Goal: Information Seeking & Learning: Learn about a topic

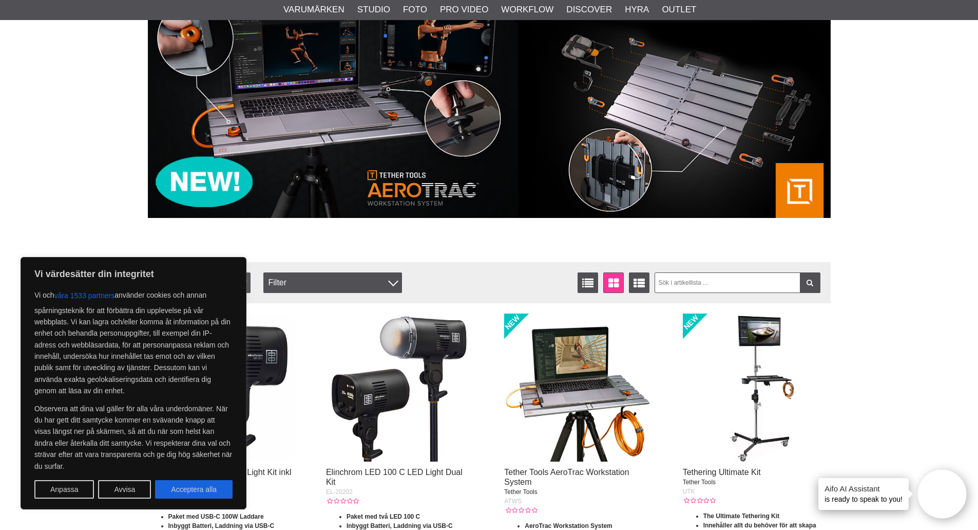
scroll to position [154, 0]
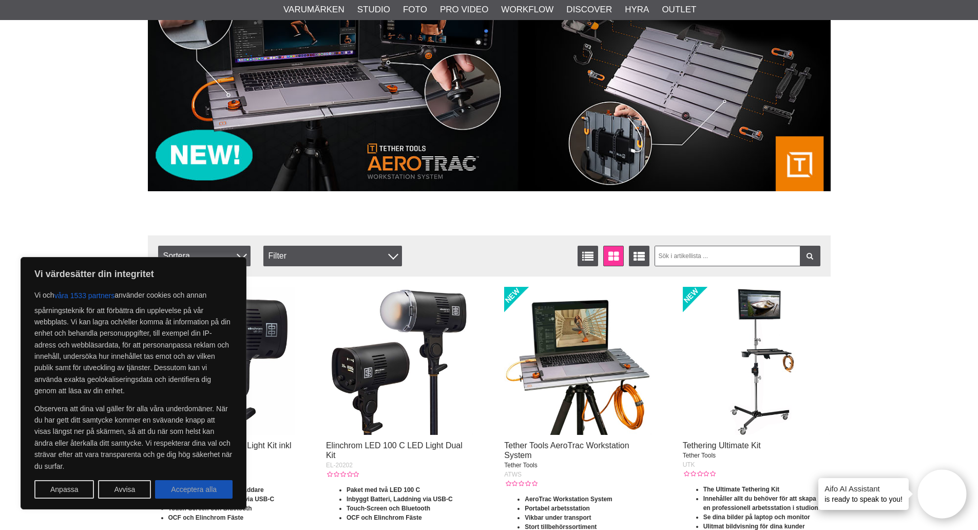
click at [192, 488] on button "Acceptera alla" at bounding box center [194, 489] width 78 height 18
checkbox input "true"
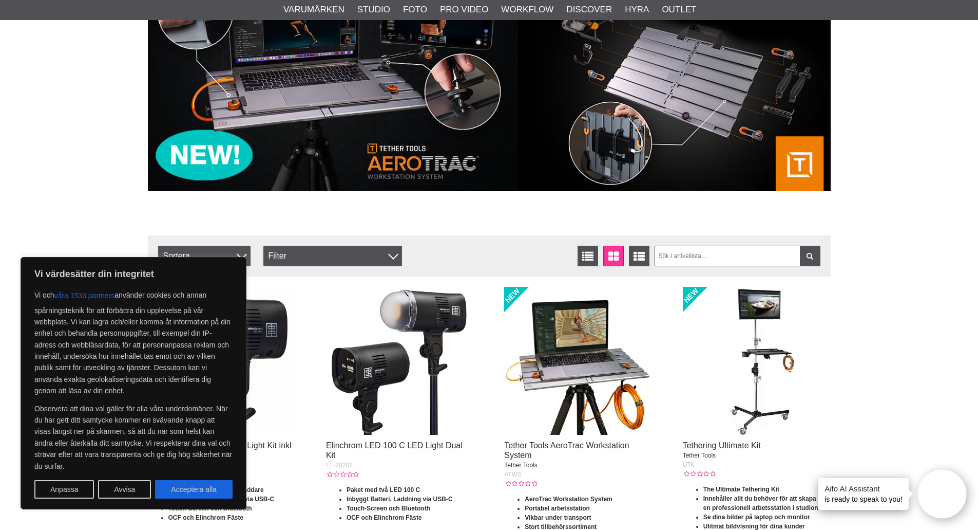
checkbox input "true"
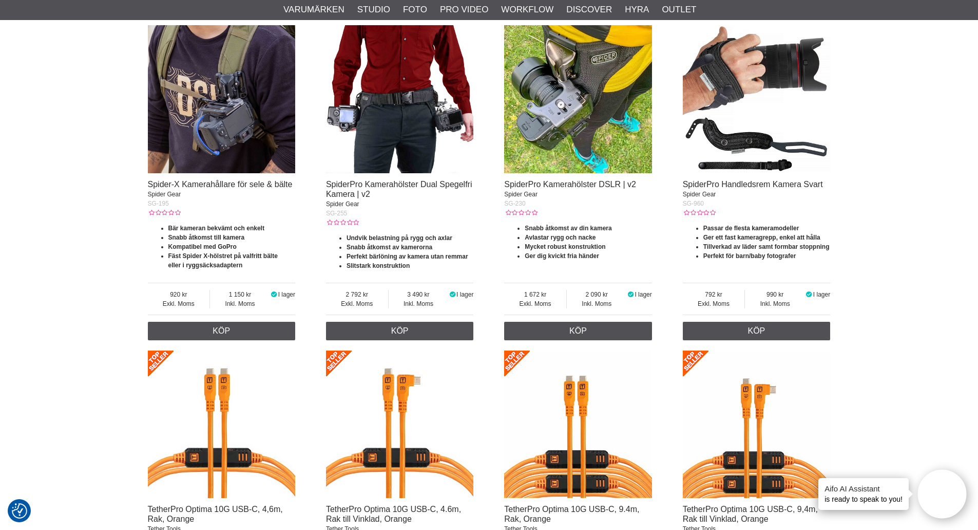
scroll to position [1027, 0]
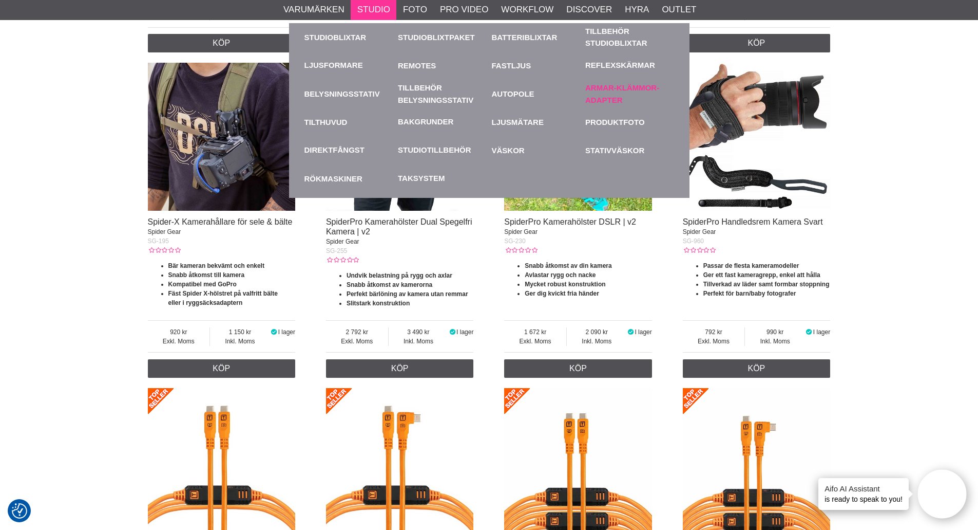
click at [601, 96] on link "Armar-Klämmor-Adapter" at bounding box center [630, 94] width 89 height 28
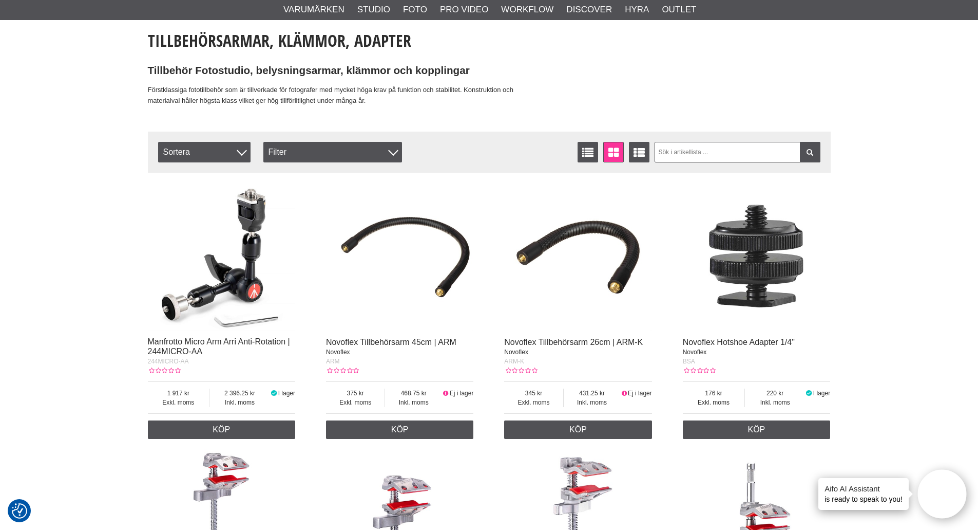
scroll to position [205, 0]
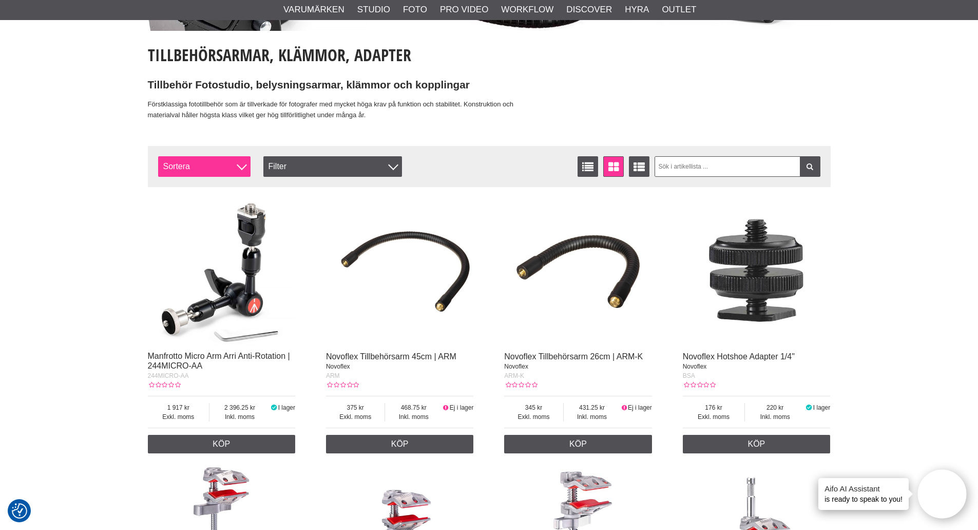
click at [234, 169] on span "Sortera" at bounding box center [204, 166] width 92 height 21
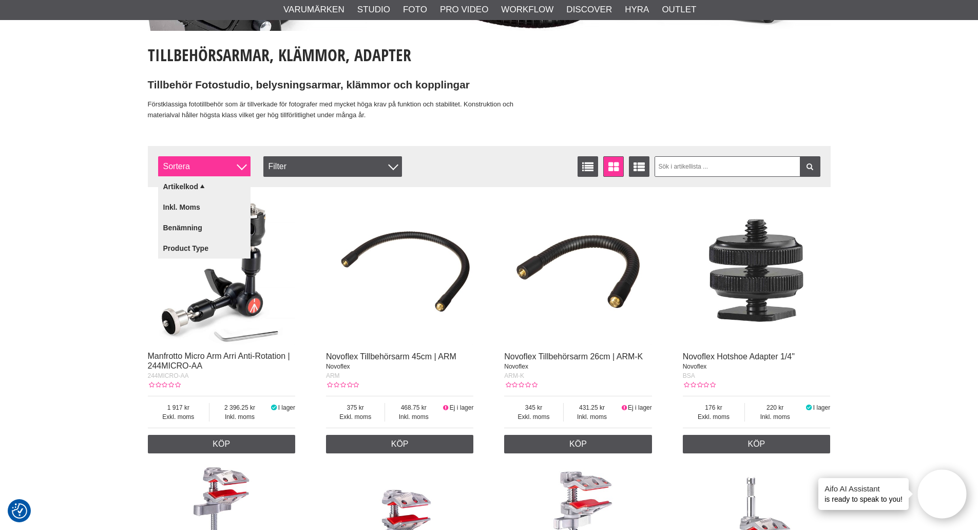
click at [234, 169] on span "Sortera" at bounding box center [204, 166] width 92 height 21
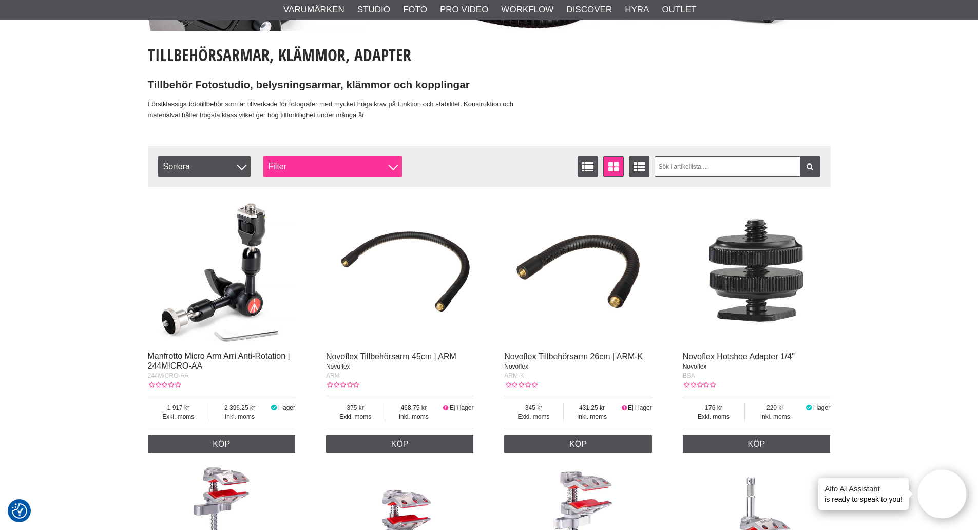
click at [310, 162] on div "Filter" at bounding box center [332, 166] width 139 height 21
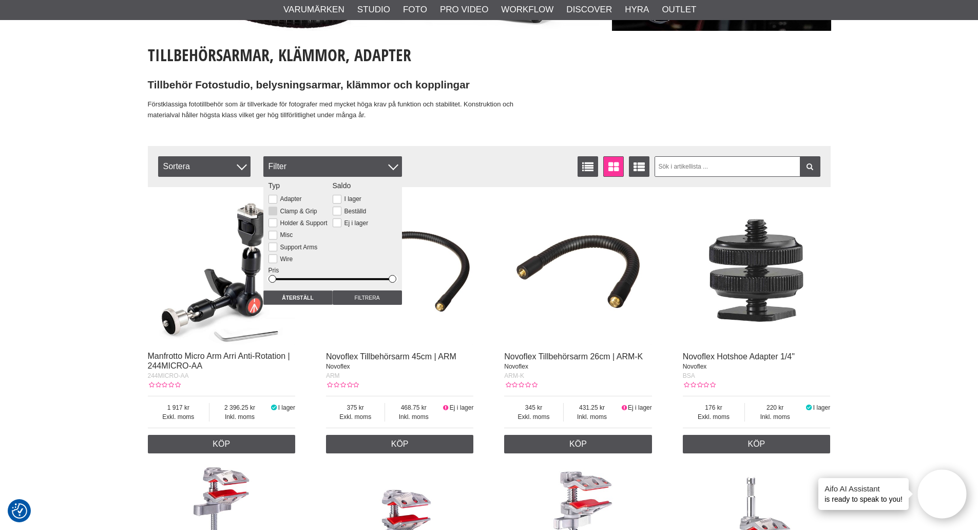
click at [297, 213] on label "Clamp & Grip" at bounding box center [297, 211] width 40 height 7
click at [0, 0] on input "Clamp & Grip" at bounding box center [0, 0] width 0 height 0
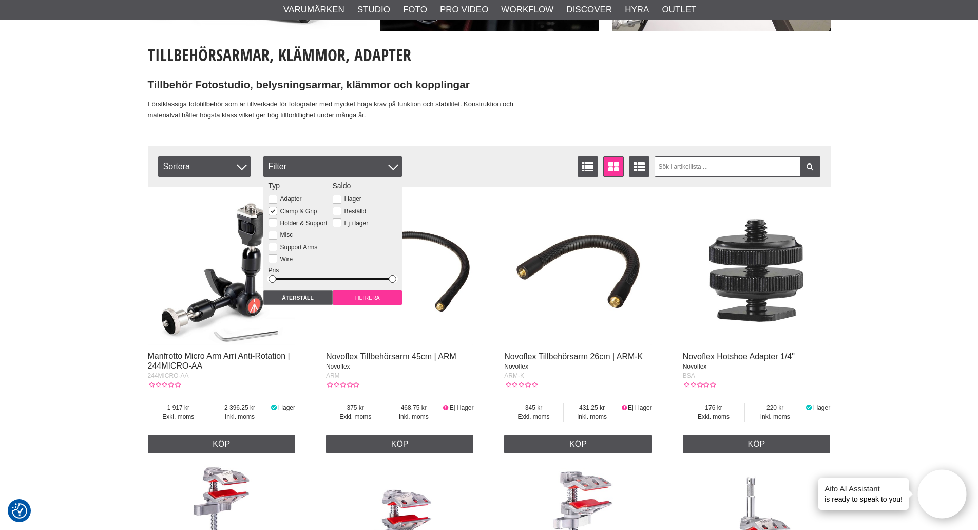
click at [364, 297] on input "Filtrera" at bounding box center [367, 297] width 69 height 14
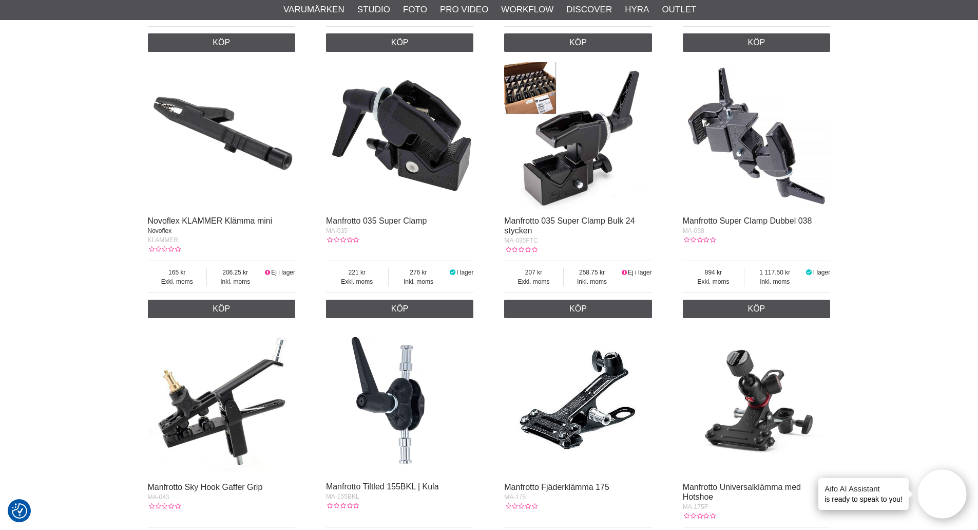
scroll to position [616, 0]
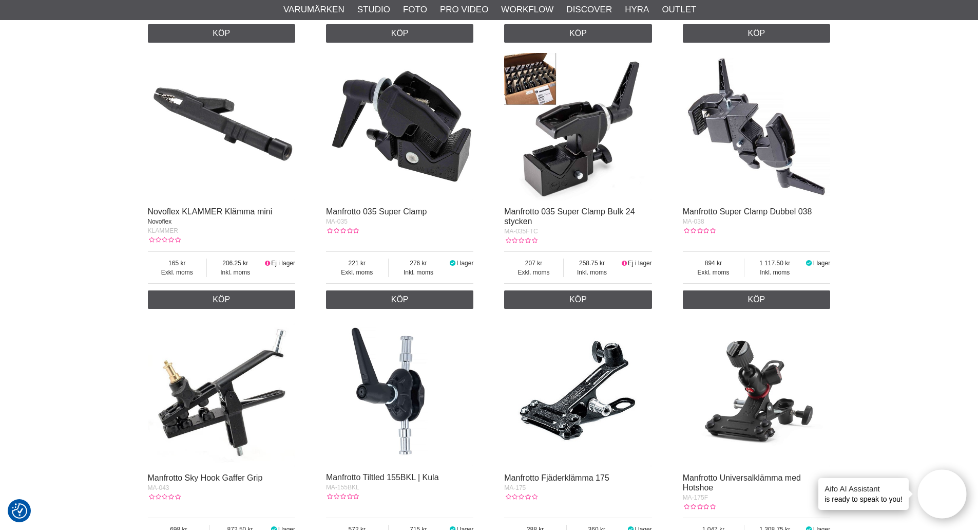
click at [748, 120] on img at bounding box center [757, 127] width 148 height 148
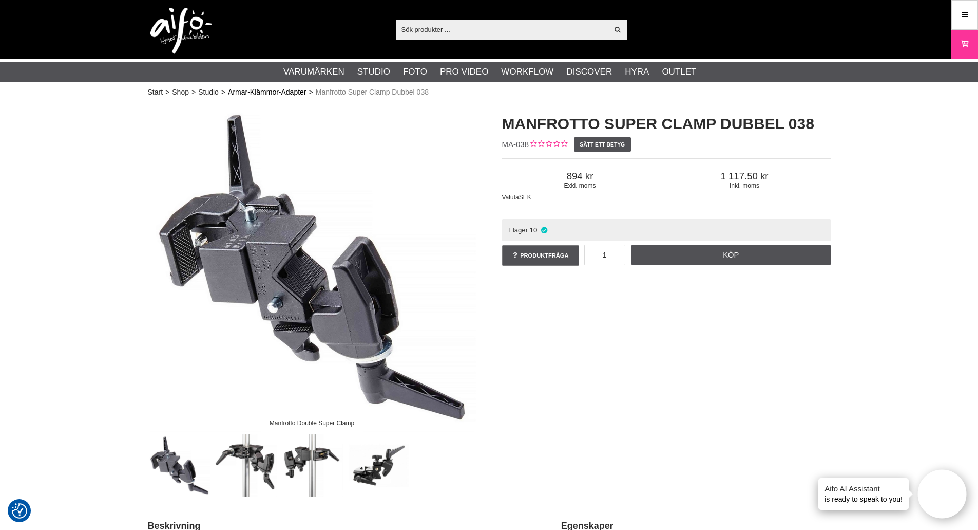
click at [268, 93] on link "Armar-Klämmor-Adapter" at bounding box center [267, 92] width 78 height 11
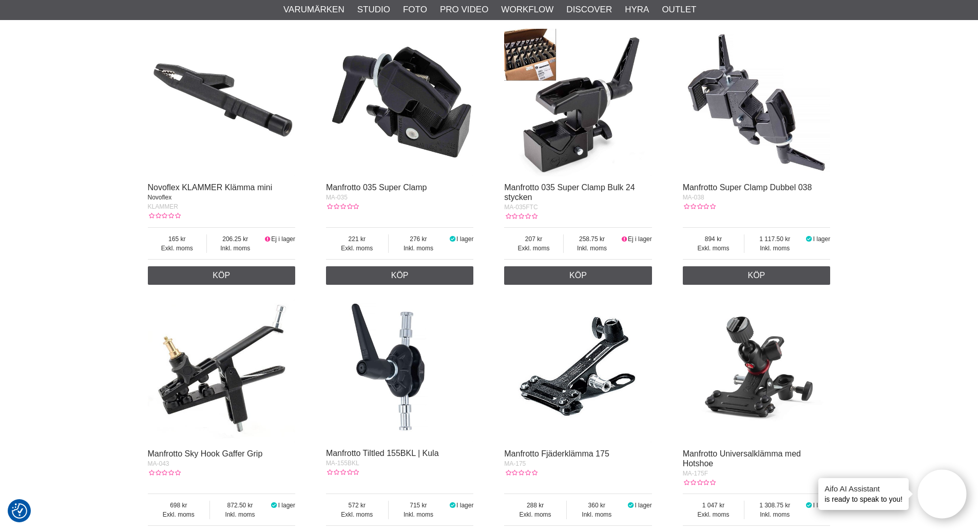
scroll to position [616, 0]
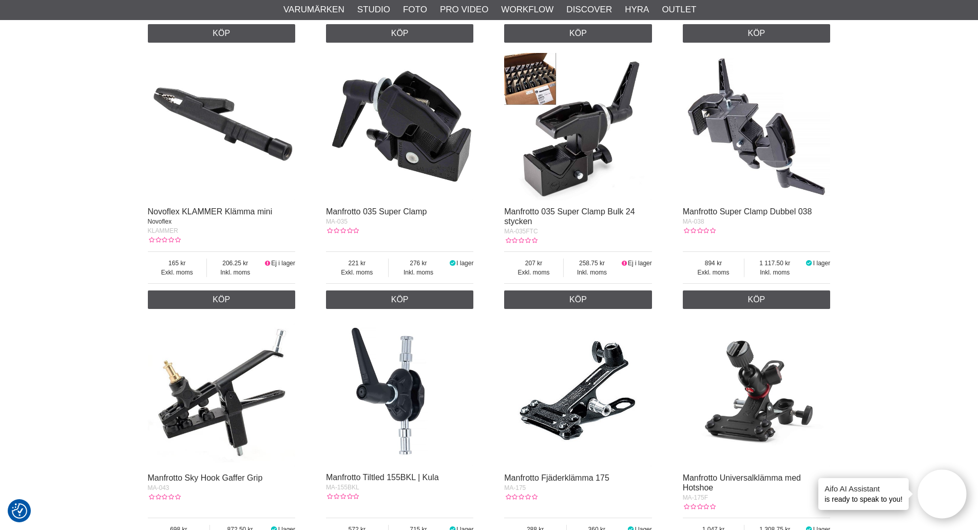
click at [444, 154] on img at bounding box center [400, 127] width 148 height 148
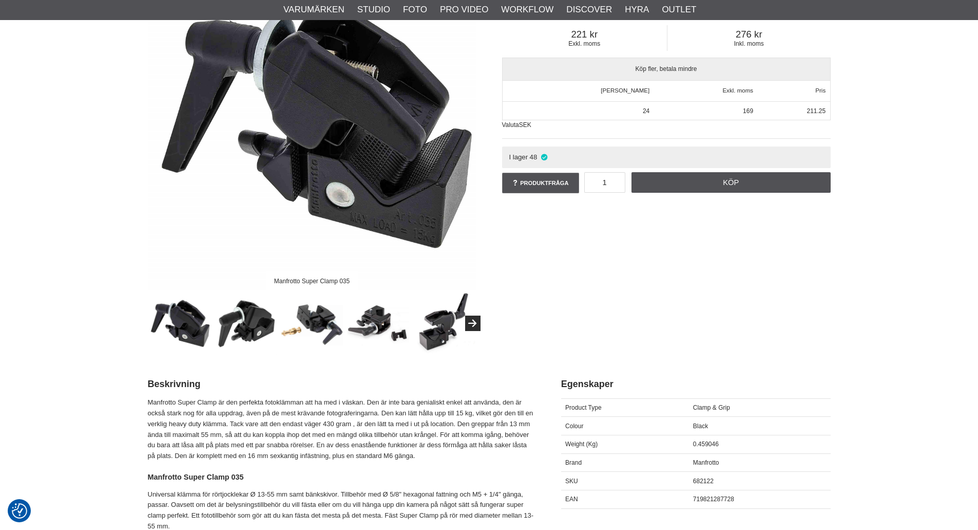
scroll to position [154, 0]
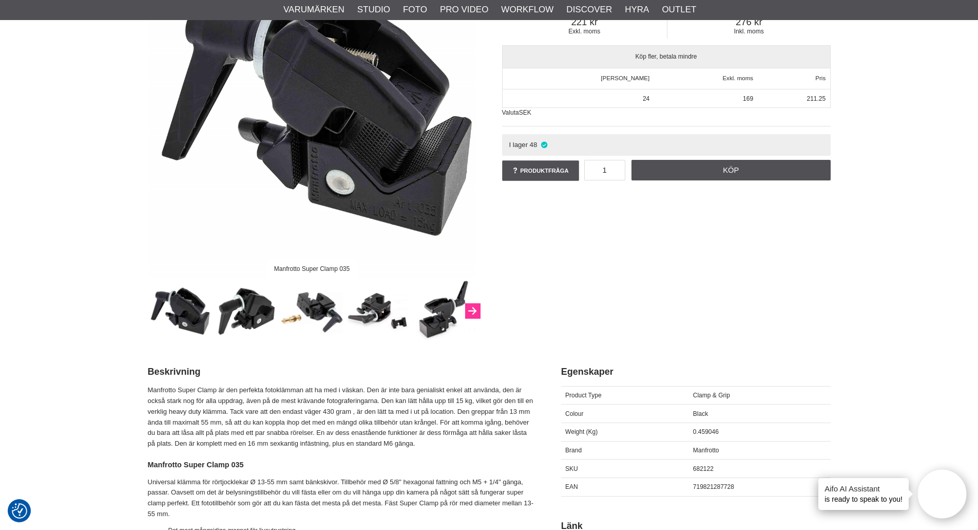
click at [479, 312] on button "Next" at bounding box center [472, 310] width 15 height 15
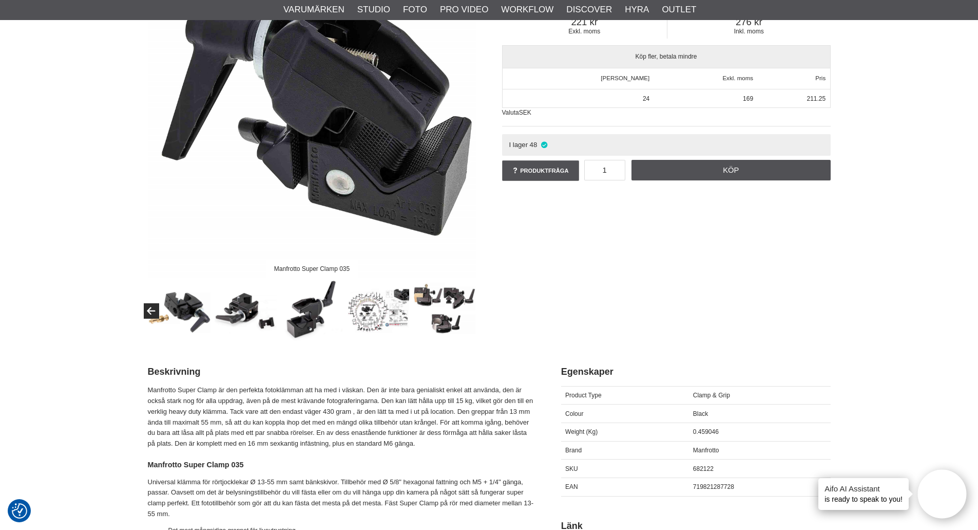
click at [366, 310] on img at bounding box center [378, 311] width 62 height 62
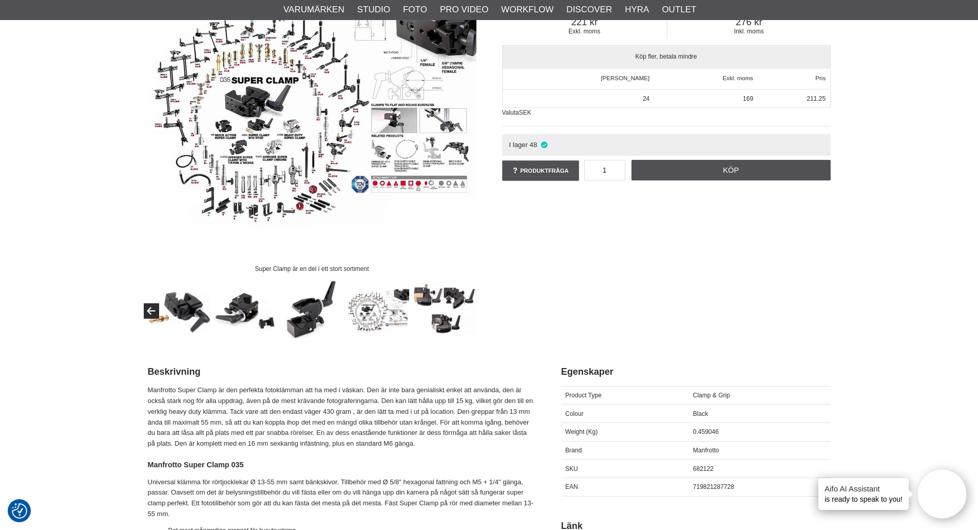
click at [176, 99] on img at bounding box center [312, 113] width 329 height 329
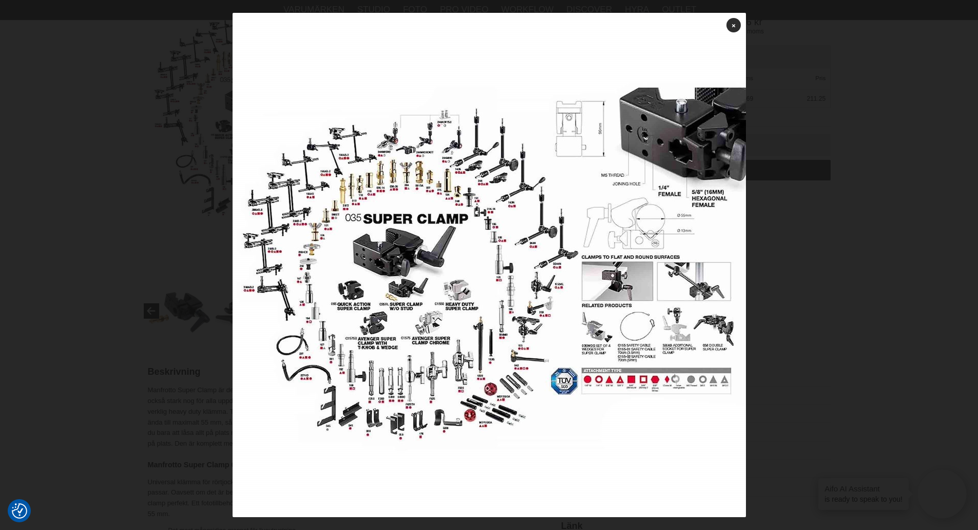
click at [800, 263] on div at bounding box center [489, 265] width 978 height 530
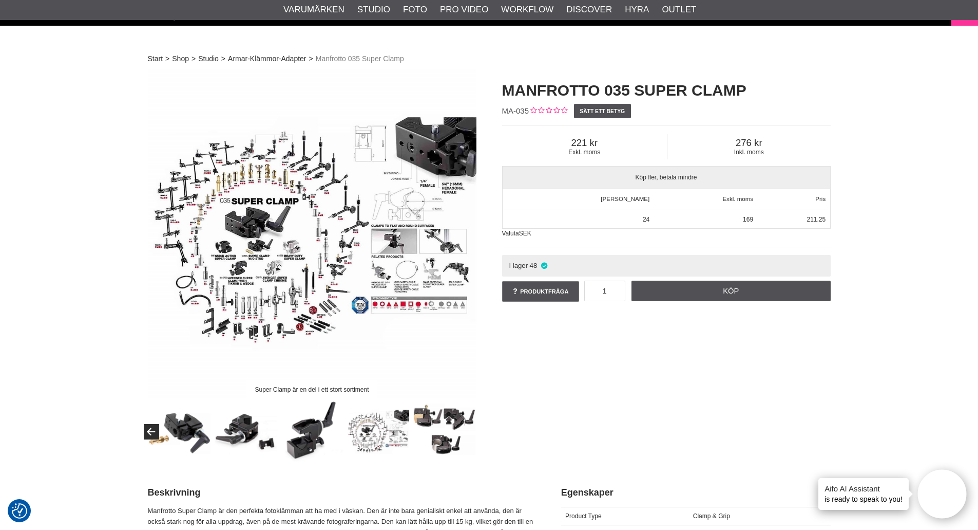
scroll to position [0, 0]
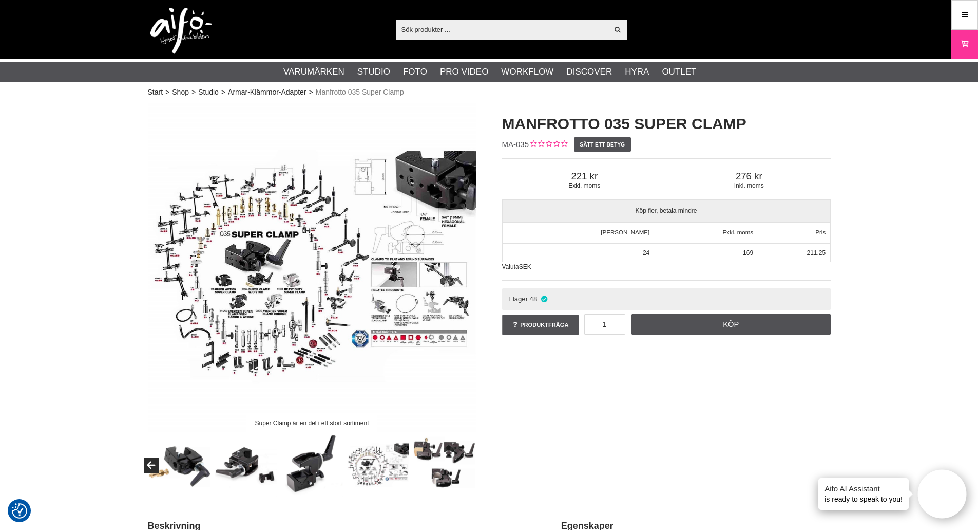
click at [459, 189] on img at bounding box center [312, 267] width 329 height 329
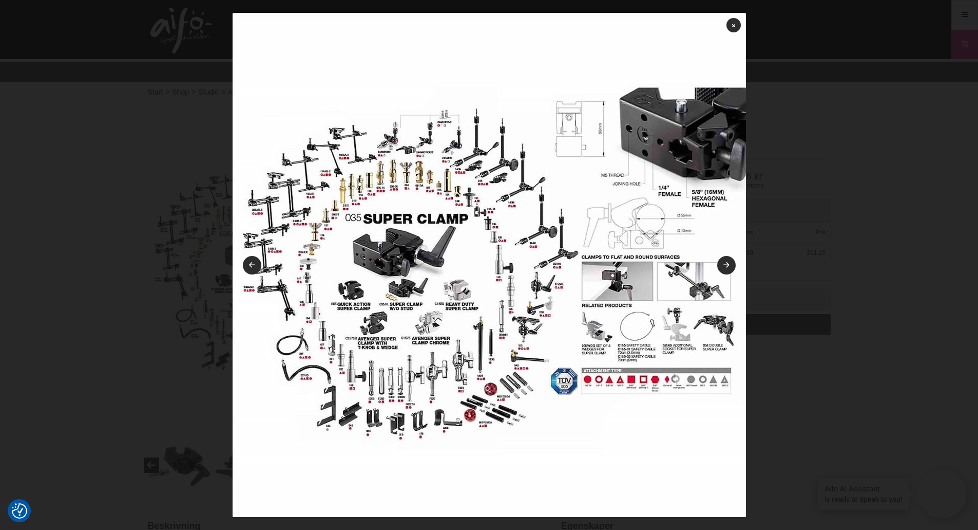
click at [698, 286] on img at bounding box center [490, 270] width 514 height 514
click at [722, 261] on link at bounding box center [727, 265] width 18 height 18
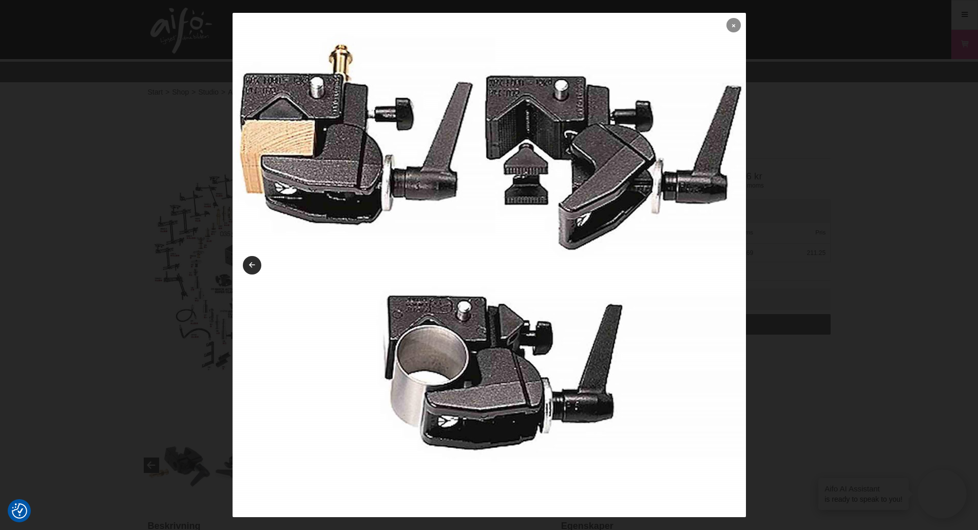
click at [728, 29] on link at bounding box center [734, 25] width 14 height 14
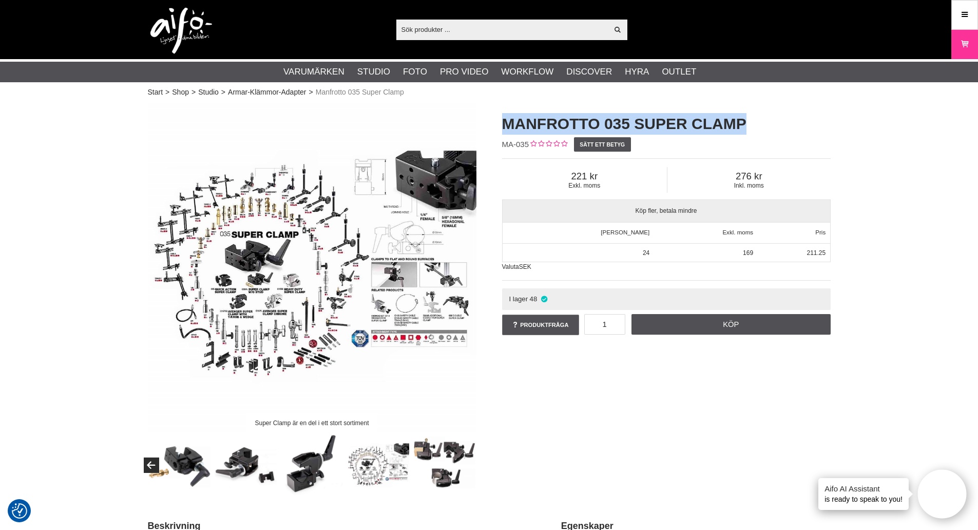
drag, startPoint x: 753, startPoint y: 125, endPoint x: 497, endPoint y: 126, distance: 255.8
click at [497, 126] on div "Manfrotto 035 Super Clamp MA-035 Sätt ett betyg Exkl. moms 221 Inkl. moms 276 K…" at bounding box center [666, 225] width 354 height 244
copy h1 "Manfrotto 035 Super Clamp"
